Goal: Information Seeking & Learning: Learn about a topic

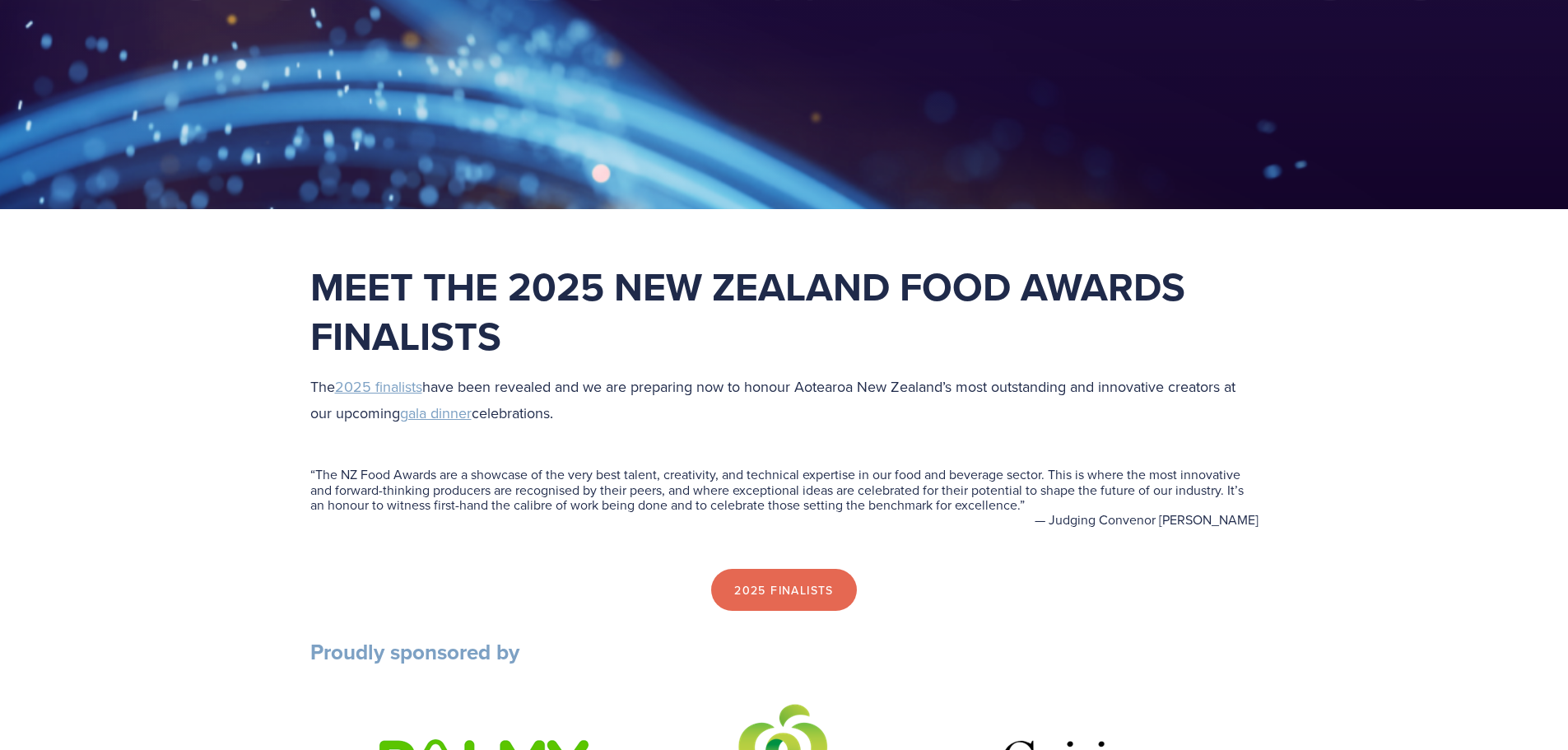
scroll to position [329, 0]
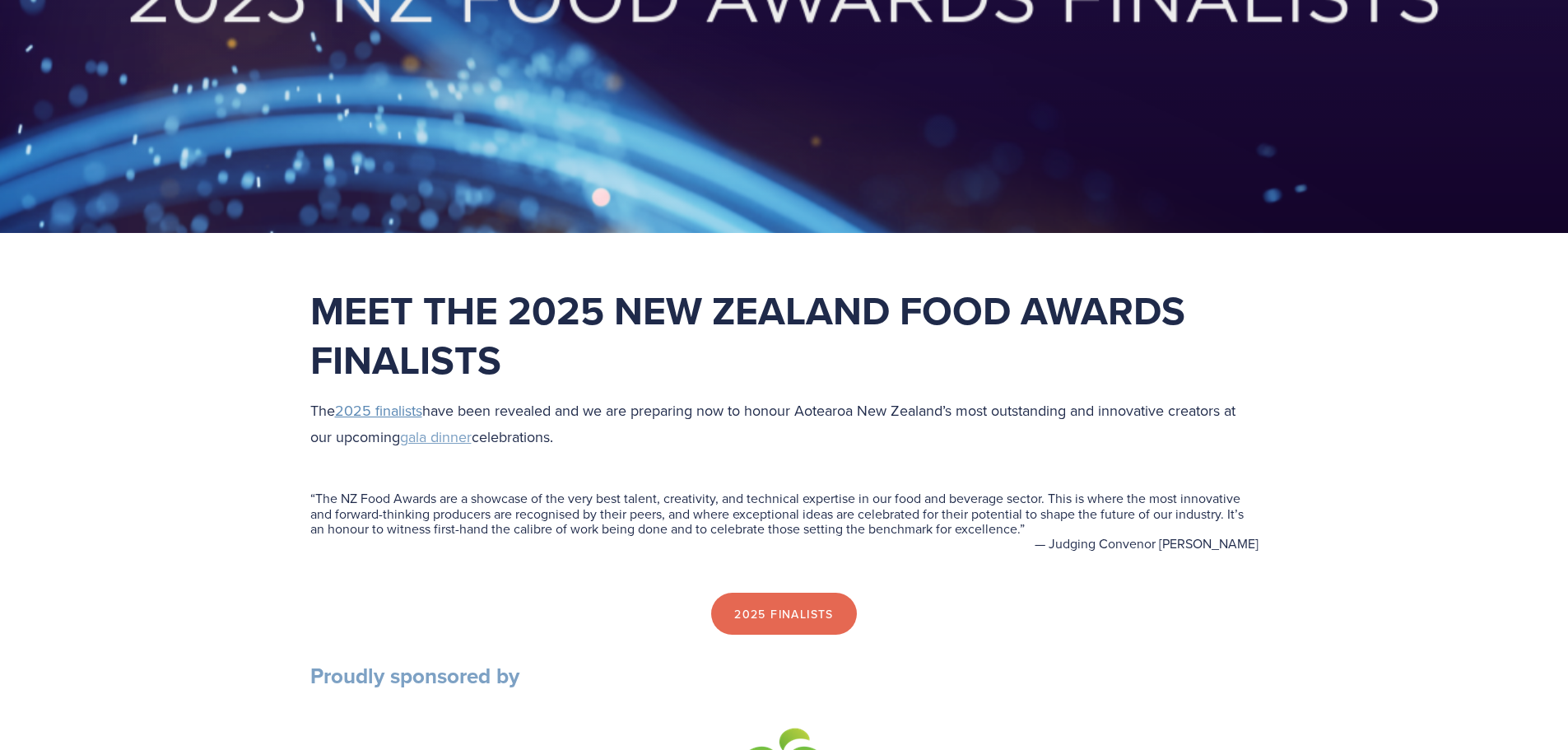
click at [400, 410] on span "2025 finalists" at bounding box center [378, 410] width 87 height 20
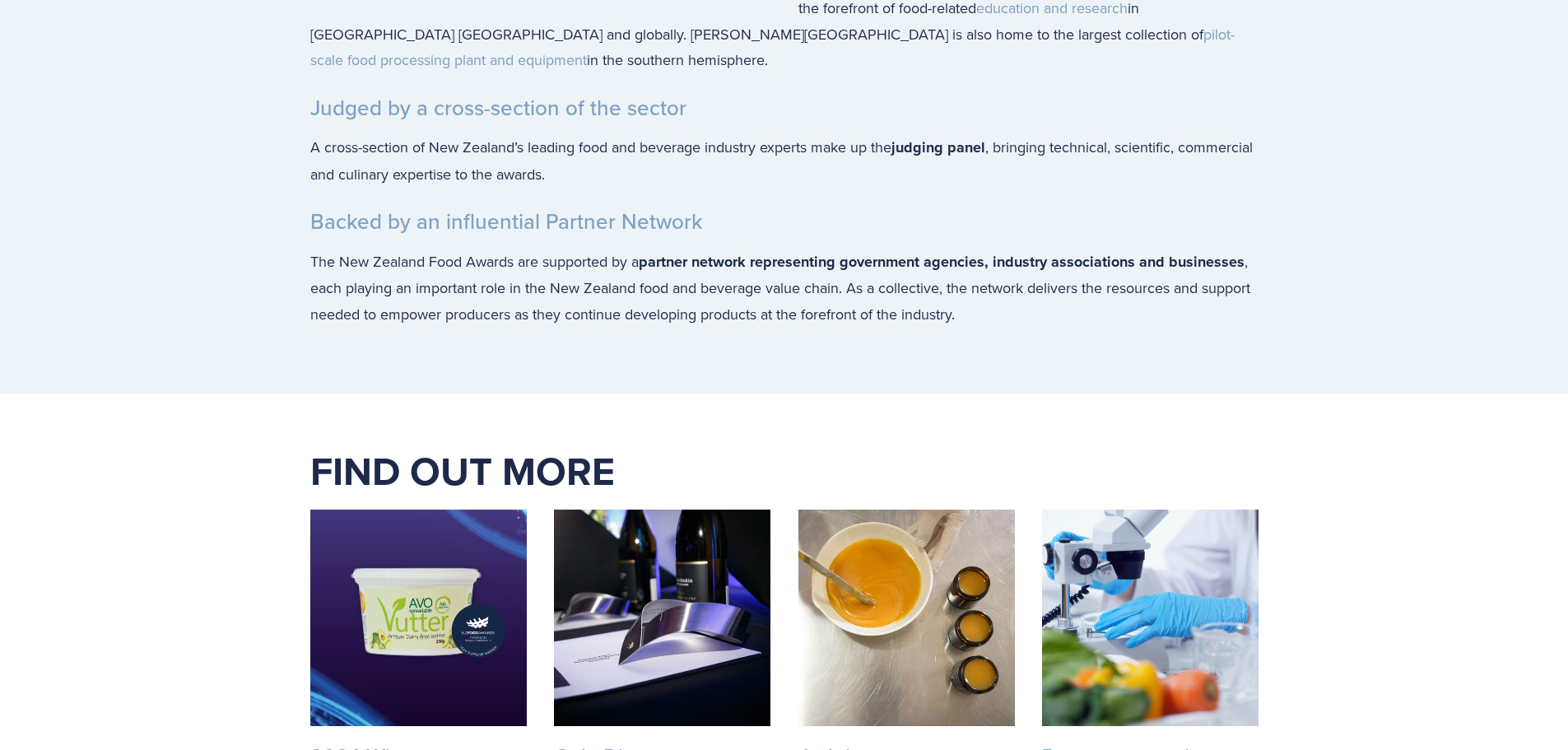
scroll to position [2882, 0]
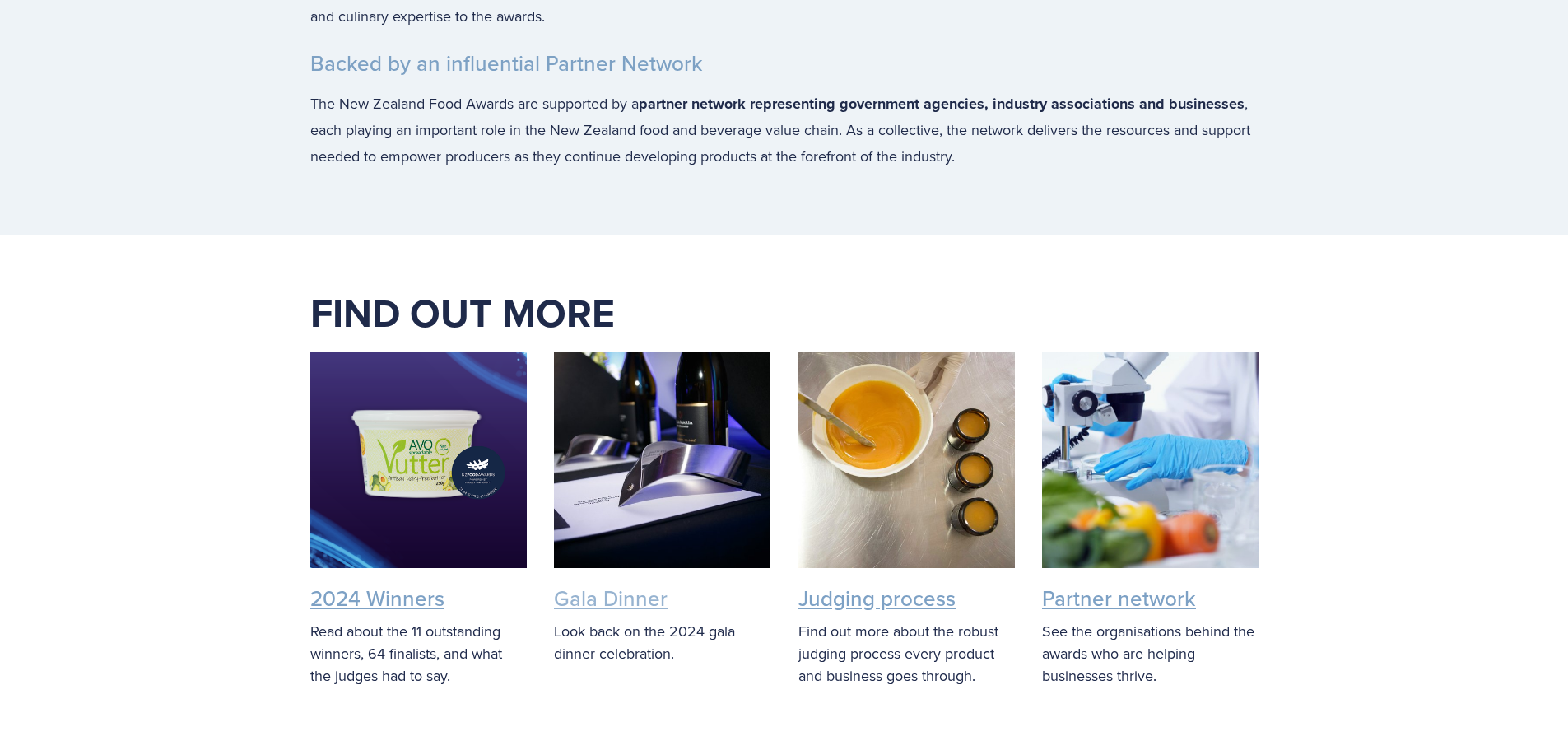
click at [639, 598] on link "Gala Dinner" at bounding box center [610, 598] width 114 height 30
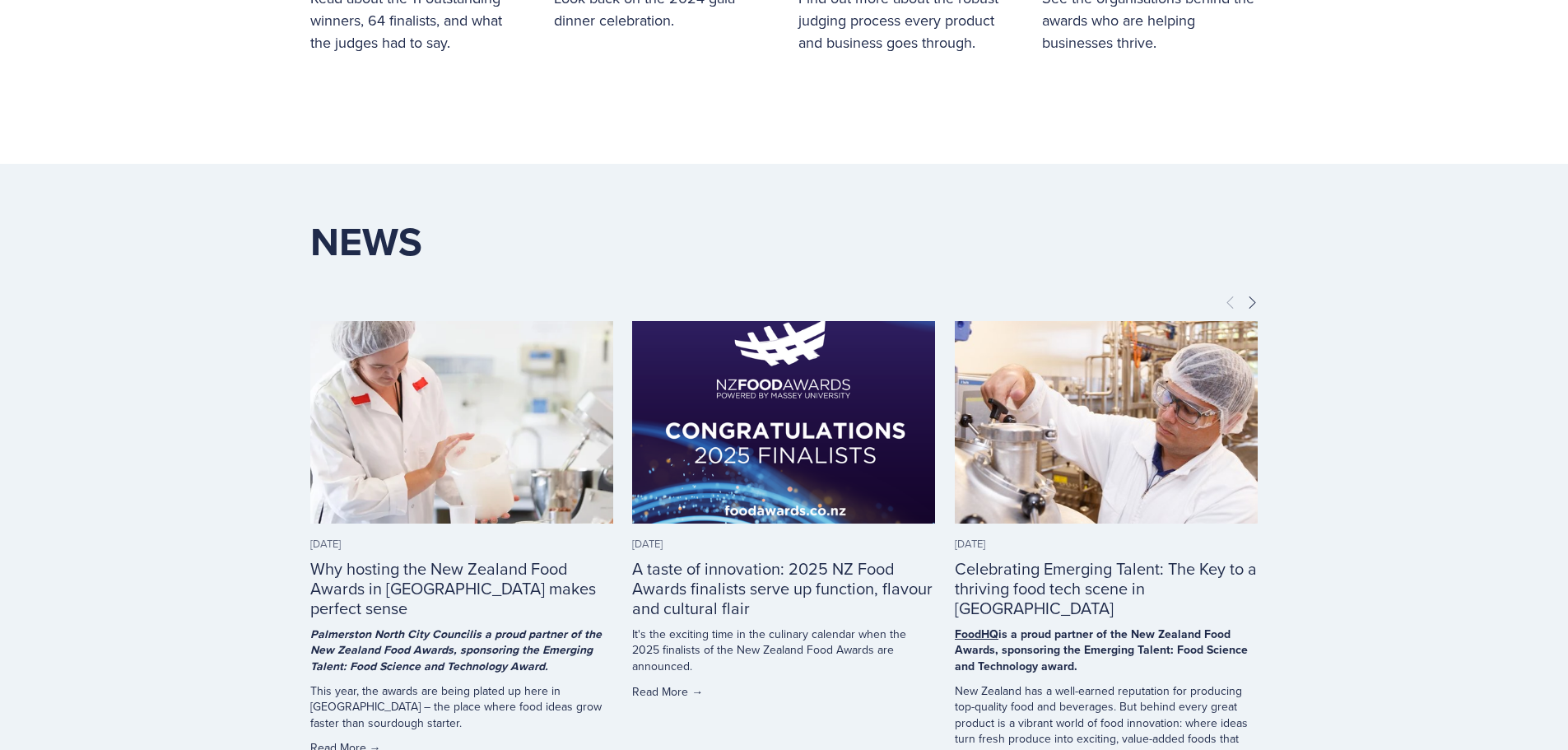
scroll to position [3541, 0]
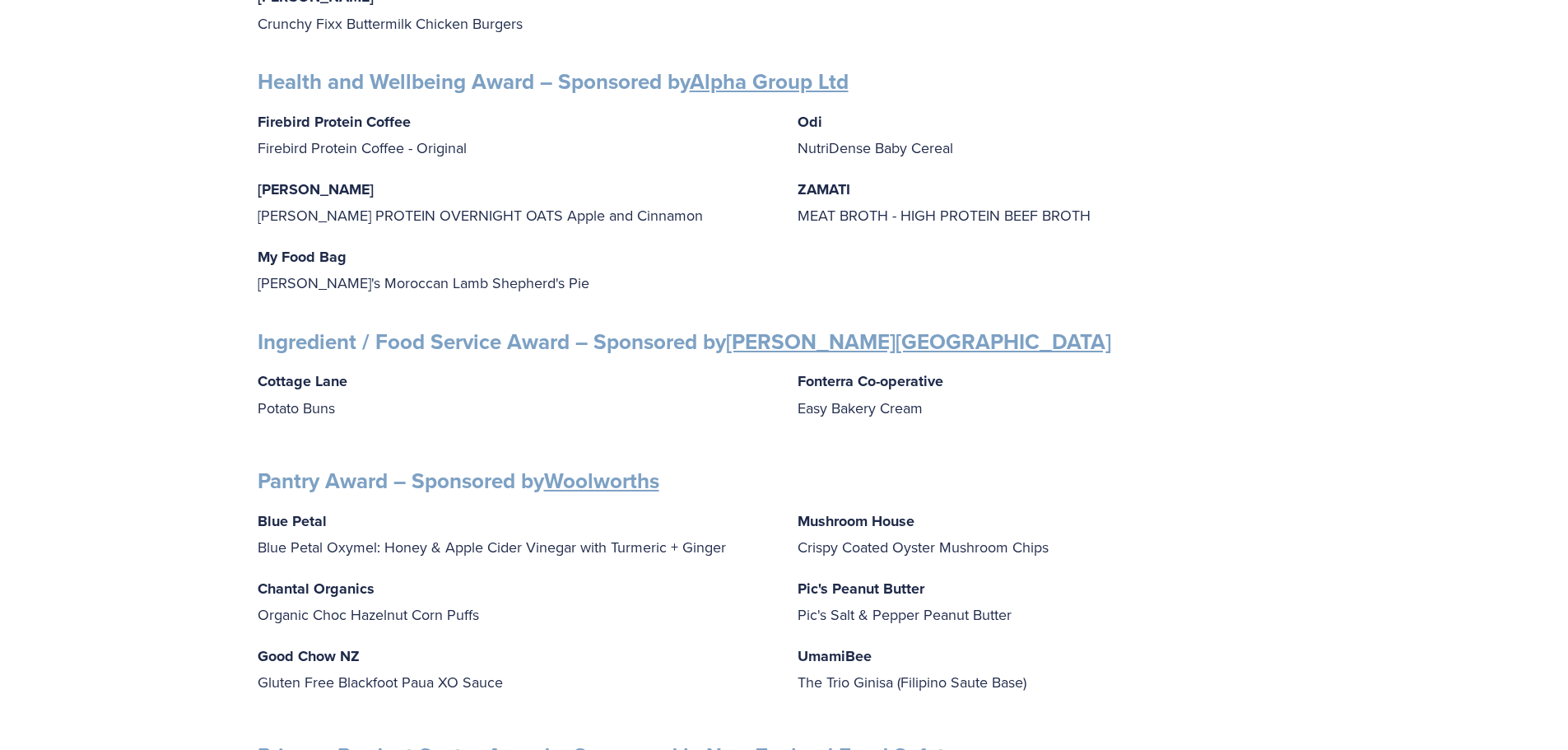
scroll to position [1399, 0]
